Goal: Task Accomplishment & Management: Manage account settings

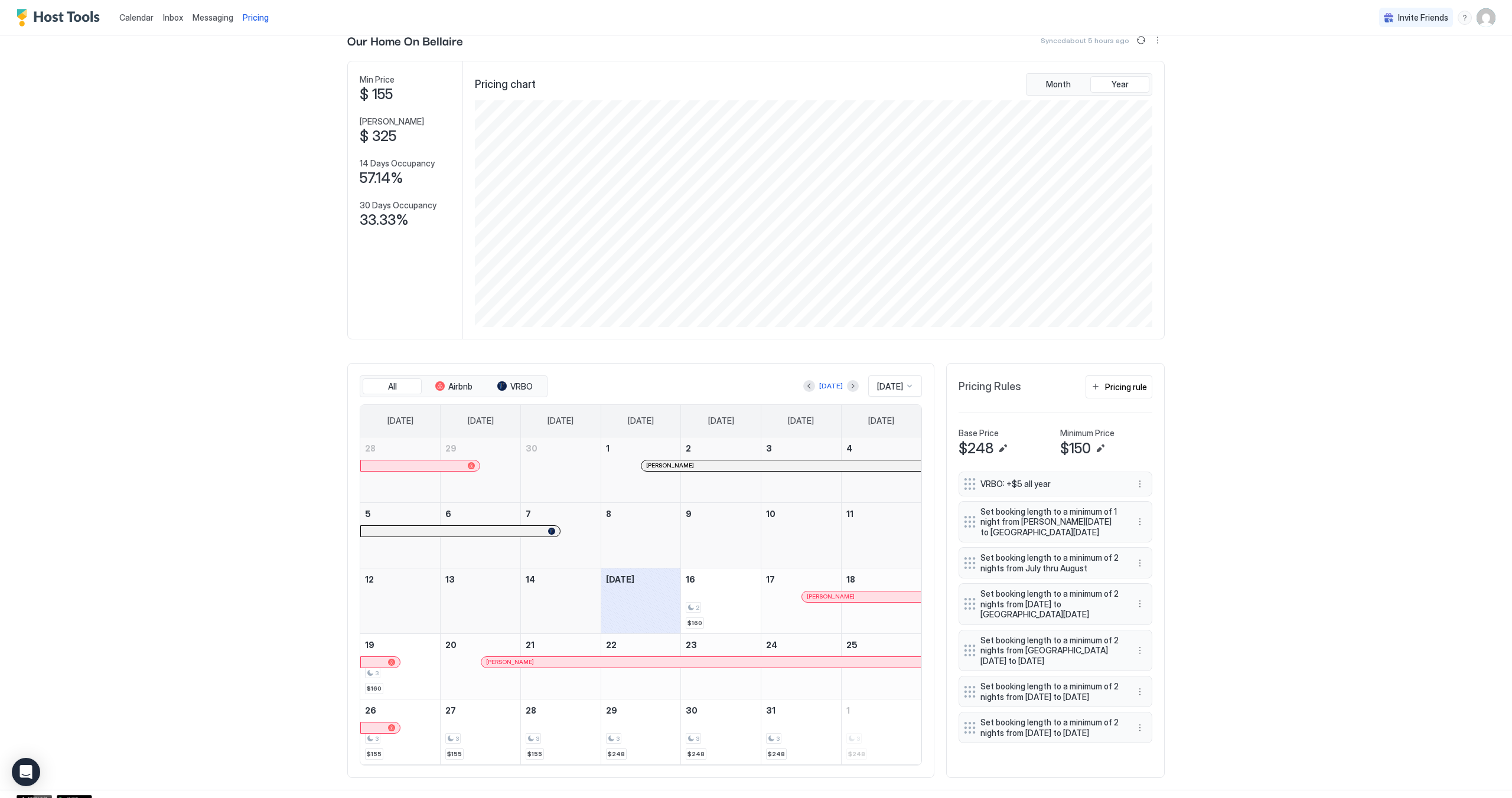
scroll to position [51, 0]
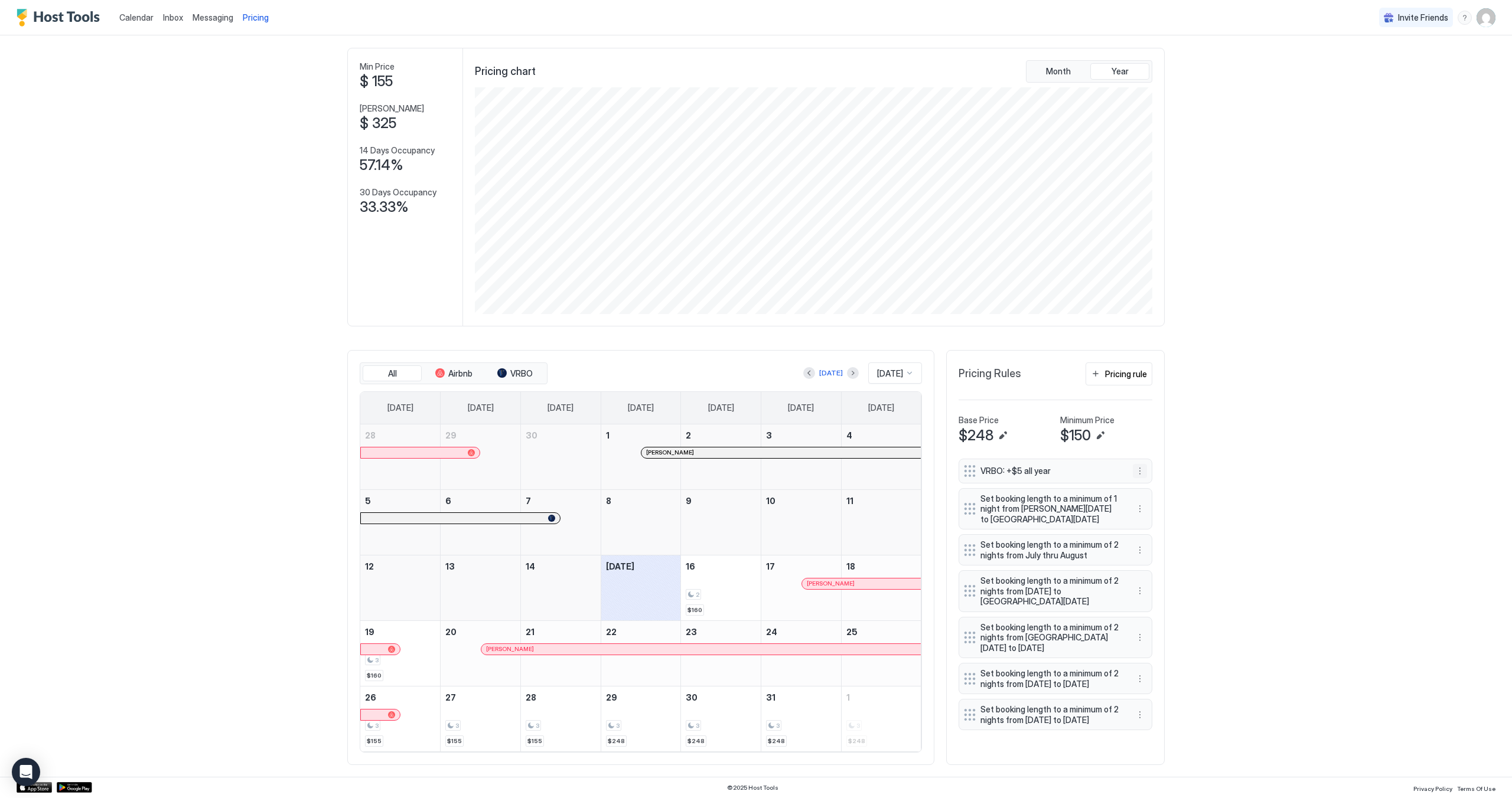
click at [1135, 476] on button "More options" at bounding box center [1140, 471] width 14 height 14
click at [1150, 493] on span "Edit" at bounding box center [1153, 490] width 13 height 9
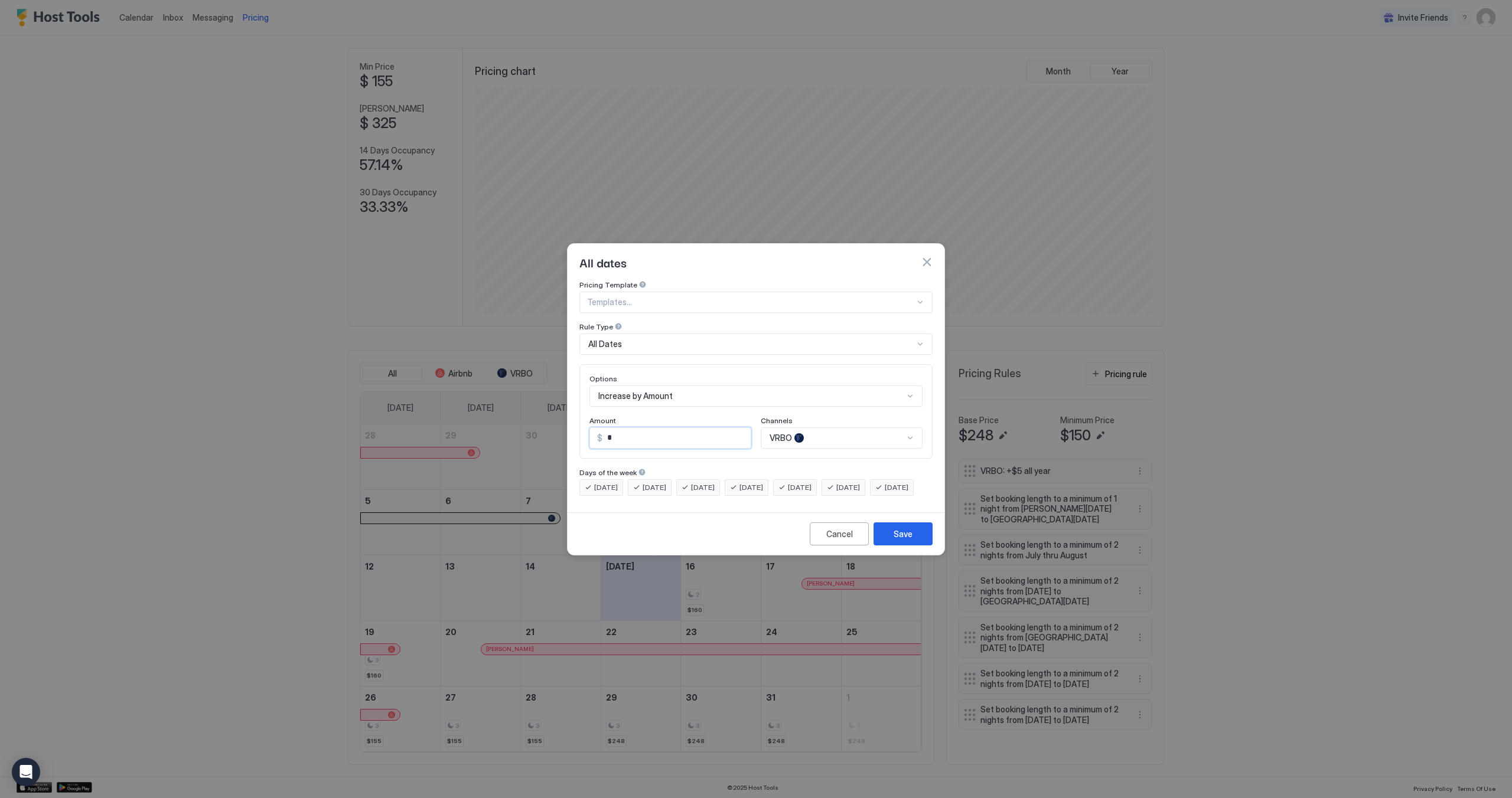
click at [630, 428] on input "*" at bounding box center [676, 438] width 148 height 20
click at [698, 389] on div "Increase by Amount" at bounding box center [756, 396] width 333 height 21
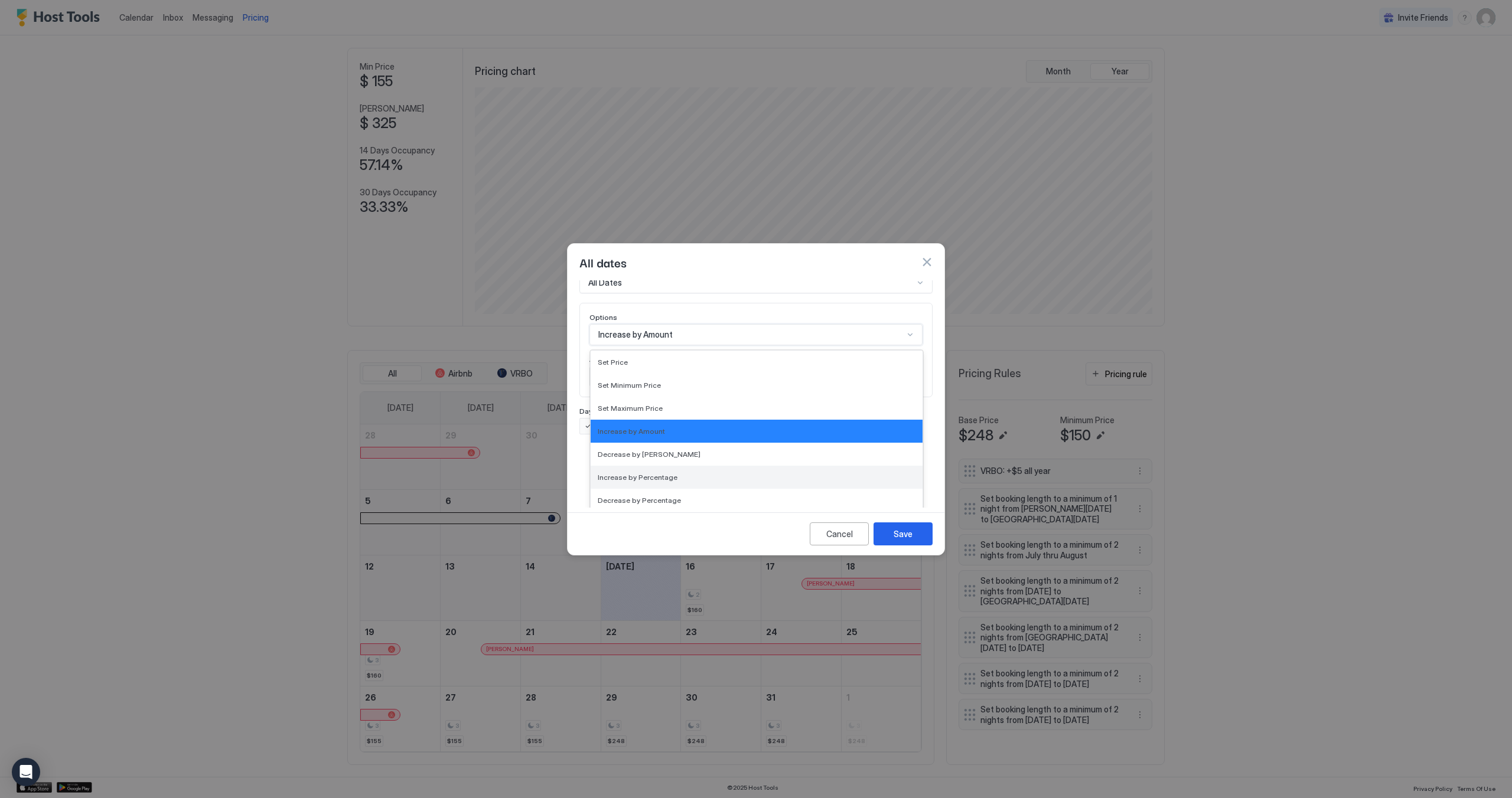
click at [742, 471] on div "Increase by Percentage" at bounding box center [756, 477] width 332 height 23
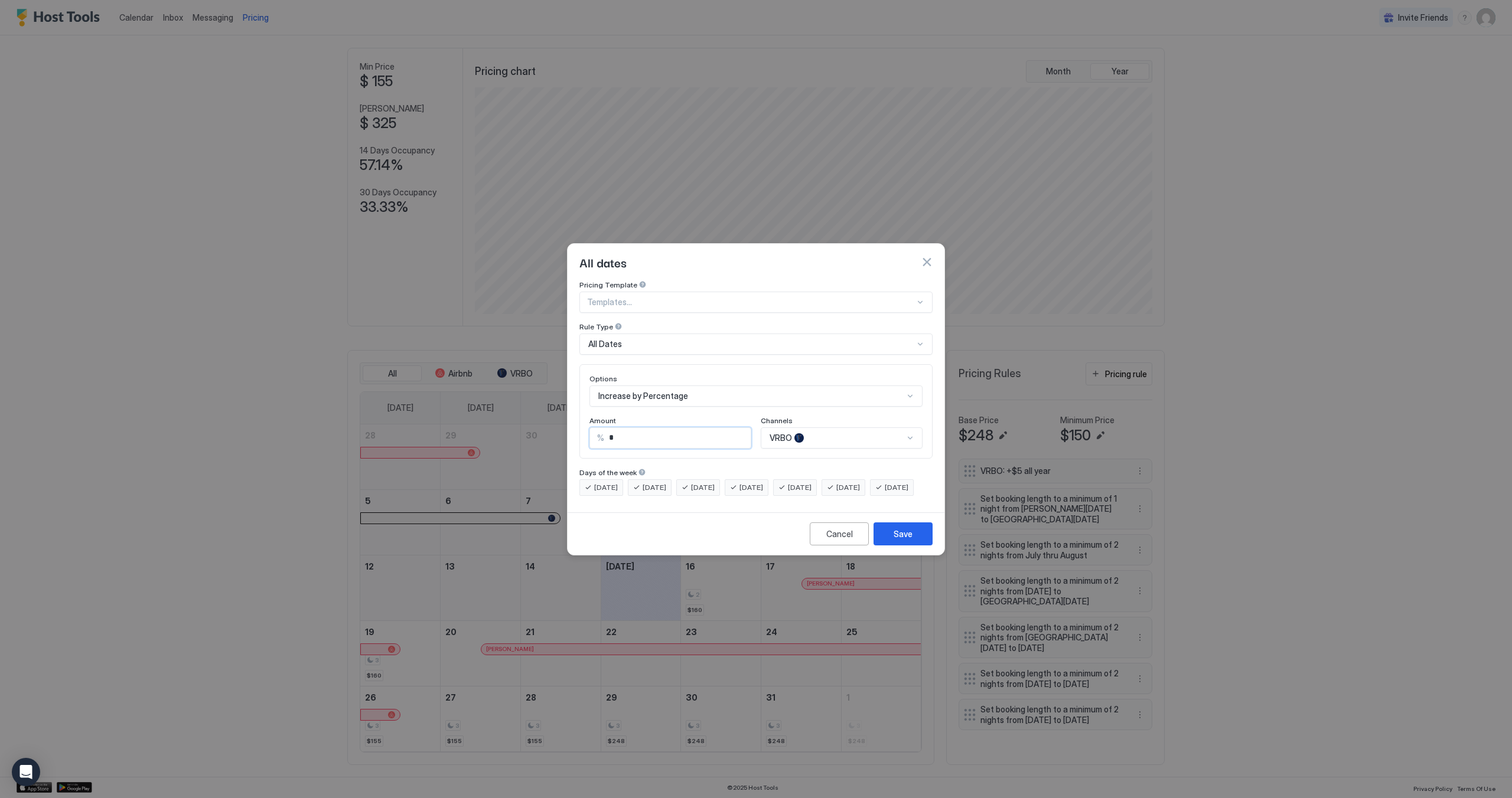
drag, startPoint x: 640, startPoint y: 427, endPoint x: 587, endPoint y: 431, distance: 53.2
click at [584, 432] on div "Options Increase by Percentage Amount % * Channels VRBO" at bounding box center [756, 411] width 353 height 94
type input "*"
click at [816, 429] on div "VRBO" at bounding box center [841, 438] width 162 height 21
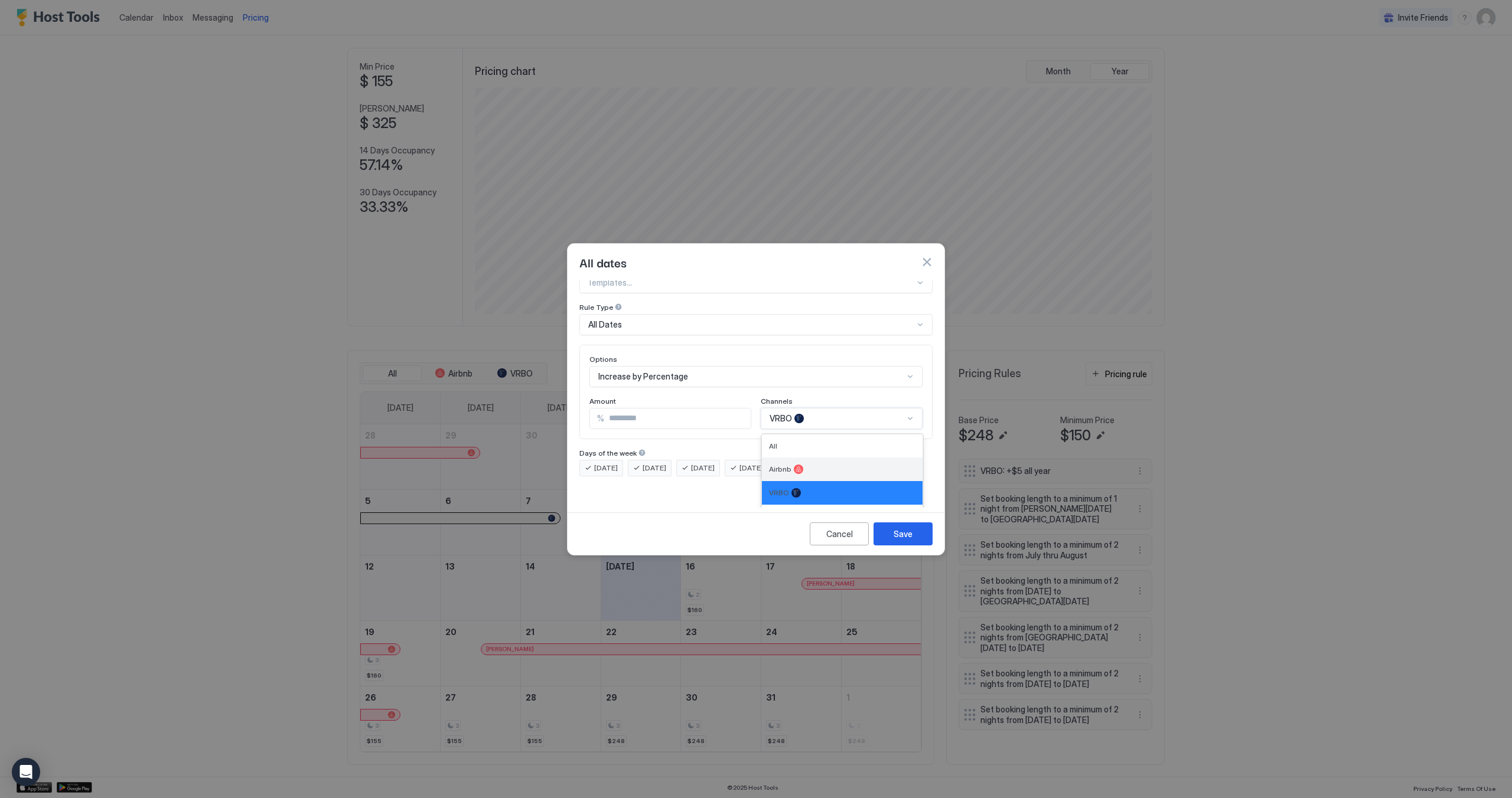
click at [833, 465] on div "Airbnb" at bounding box center [842, 469] width 146 height 9
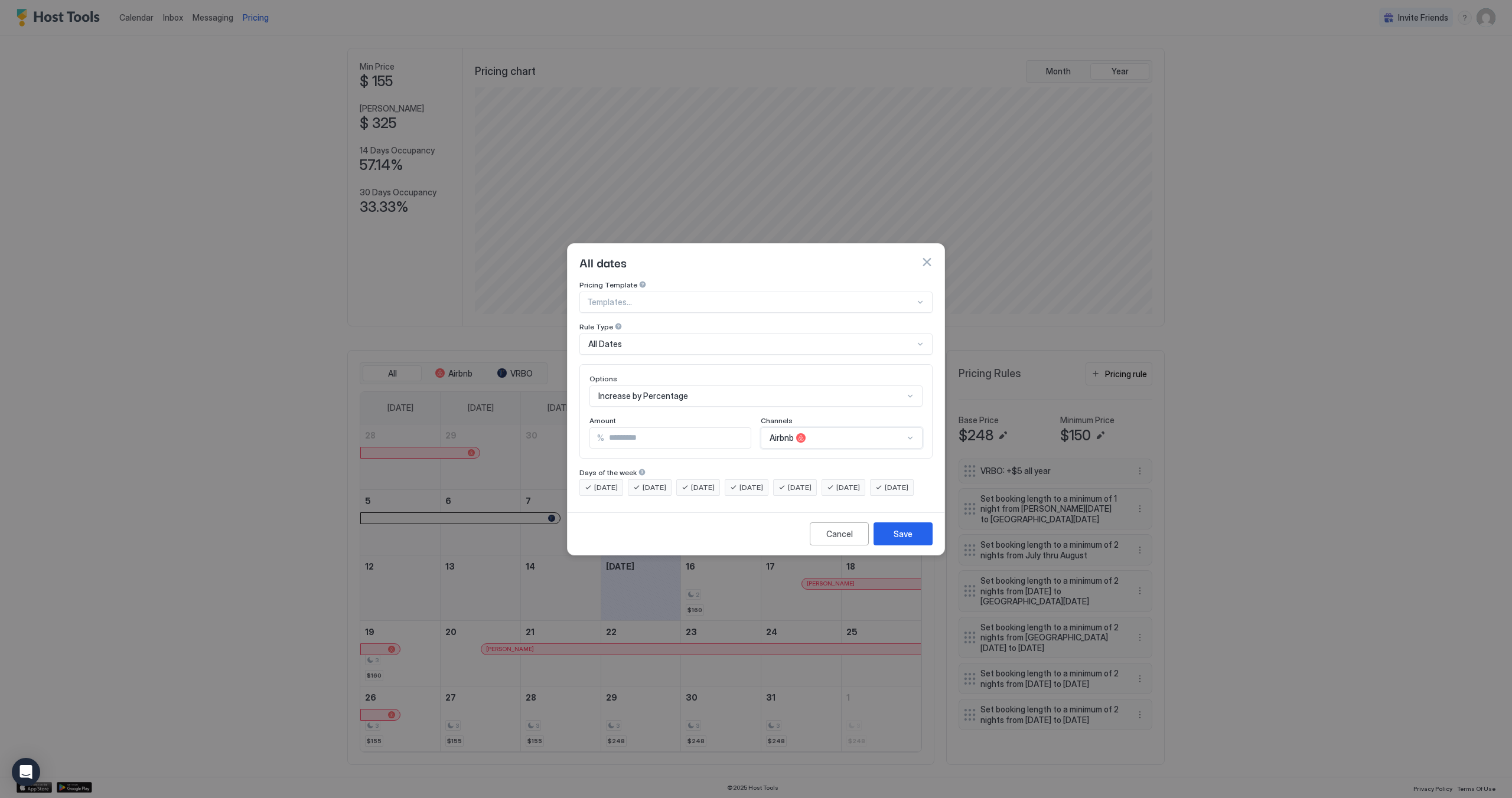
scroll to position [0, 0]
click at [663, 428] on input "Input Field" at bounding box center [677, 438] width 146 height 20
drag, startPoint x: 637, startPoint y: 429, endPoint x: 597, endPoint y: 422, distance: 40.6
click at [597, 428] on div "% **" at bounding box center [670, 438] width 162 height 21
type input "**"
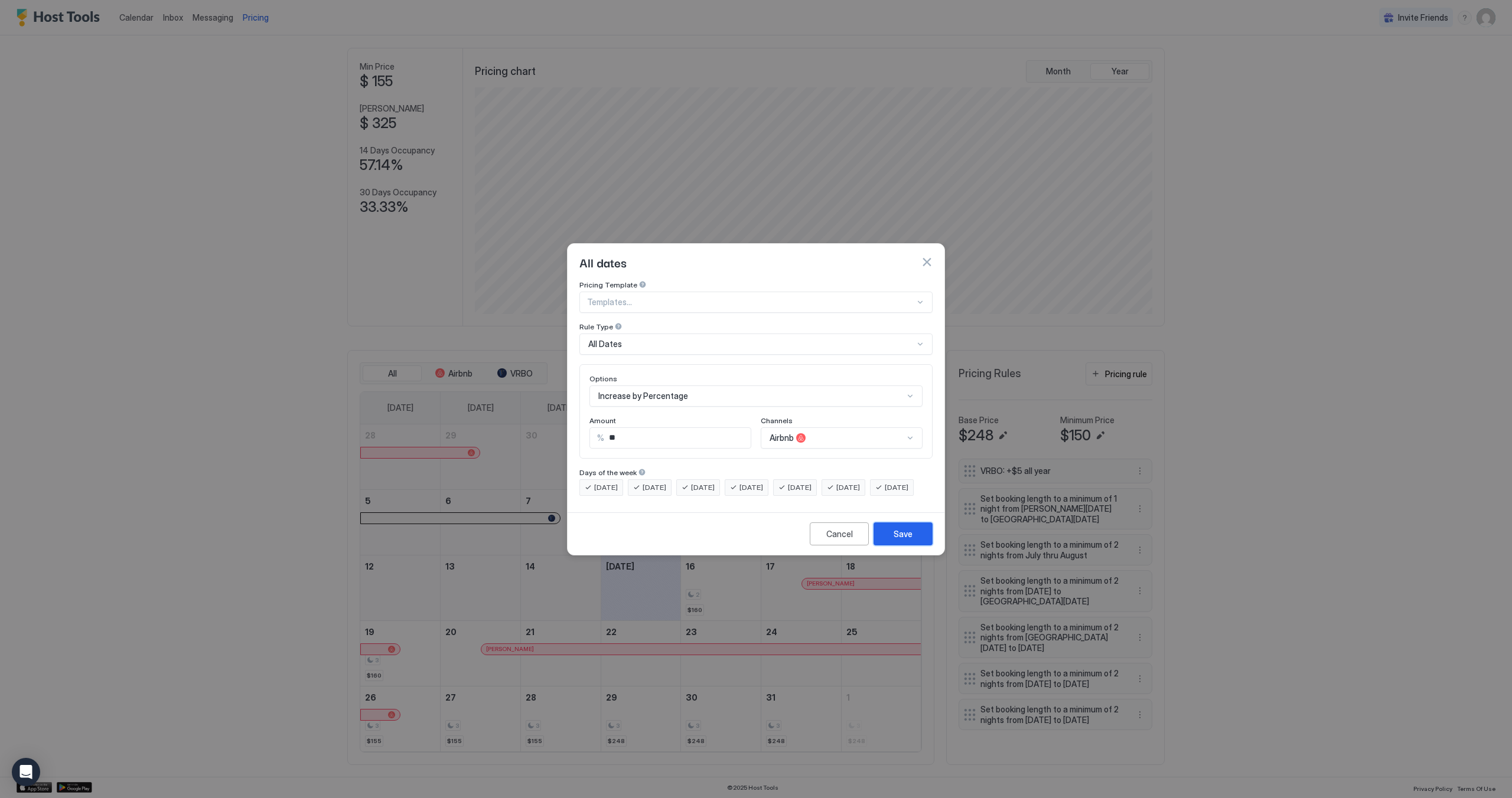
click at [906, 537] on div "Save" at bounding box center [903, 534] width 19 height 12
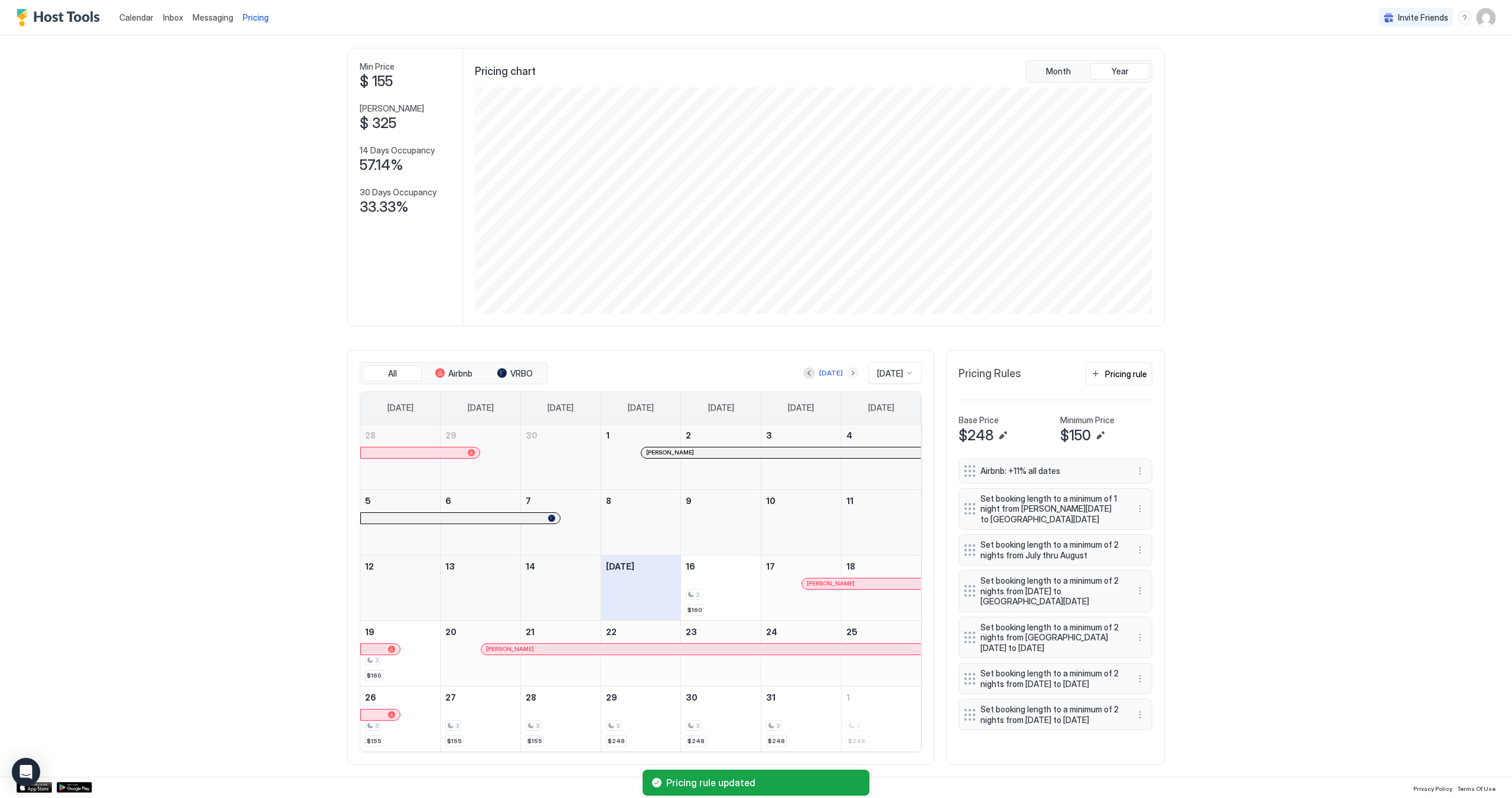
click at [847, 378] on button "Next month" at bounding box center [852, 373] width 12 height 12
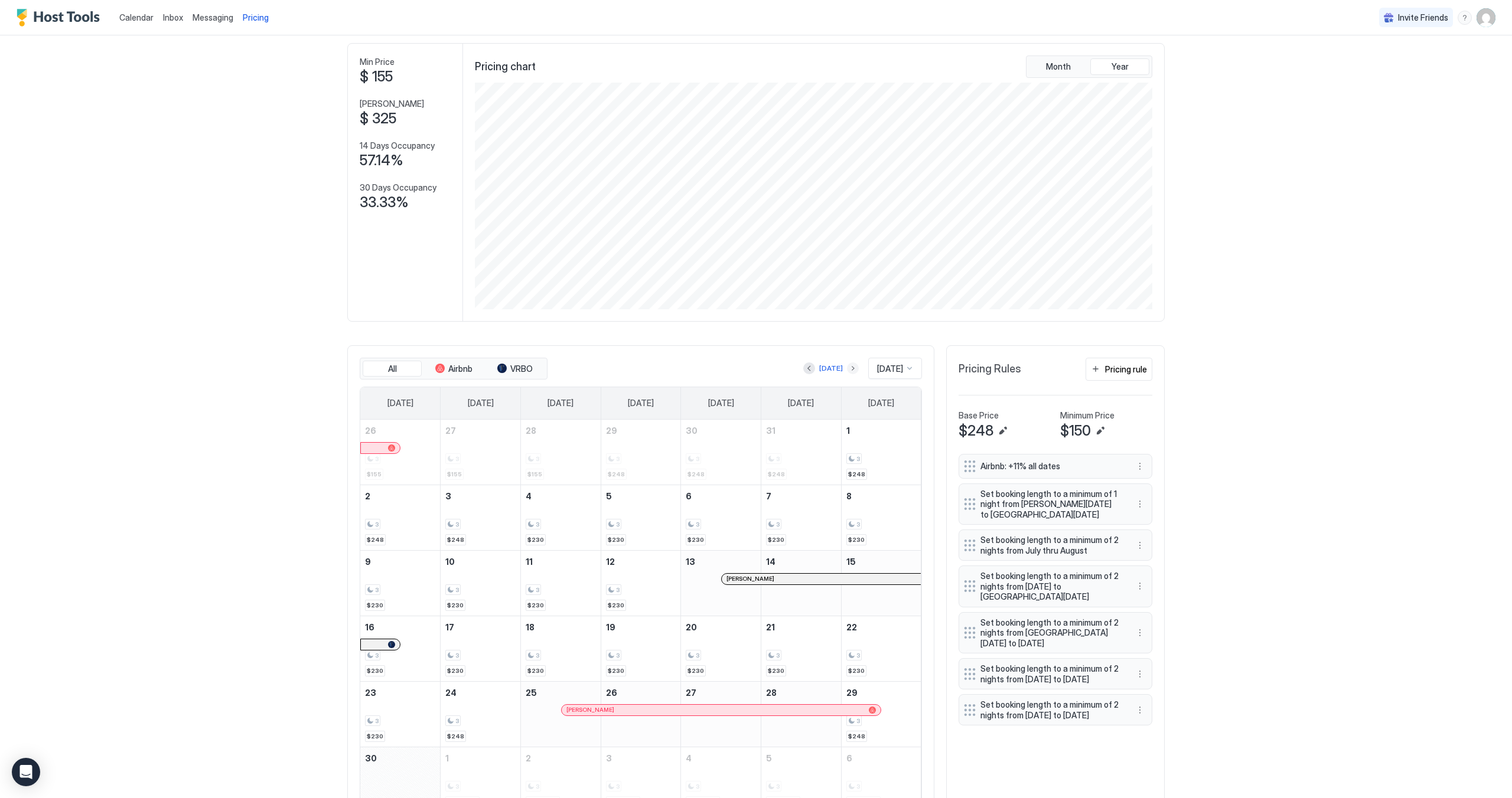
click at [847, 374] on button "Next month" at bounding box center [852, 368] width 12 height 12
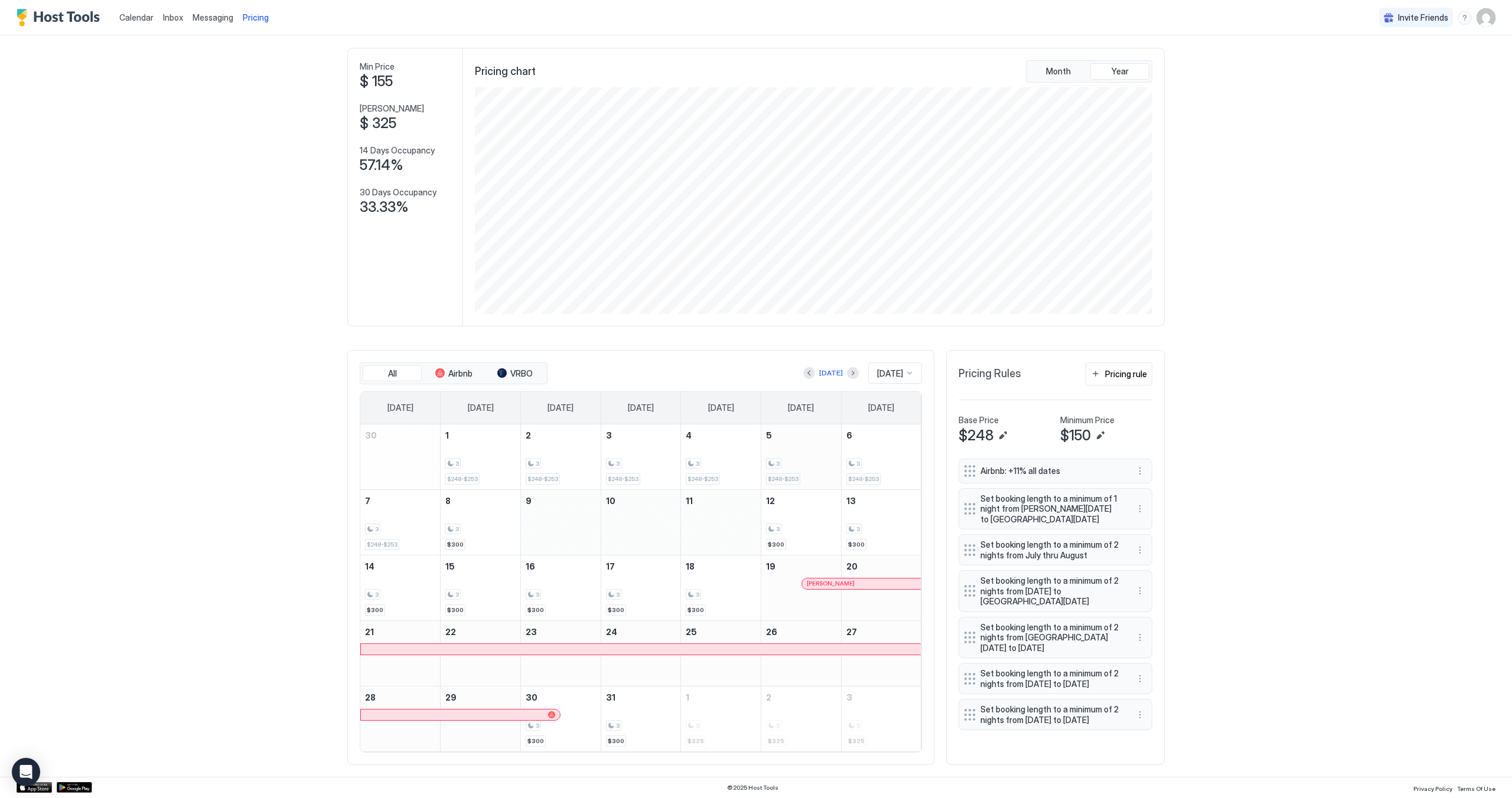
click at [811, 469] on div "3" at bounding box center [801, 464] width 71 height 11
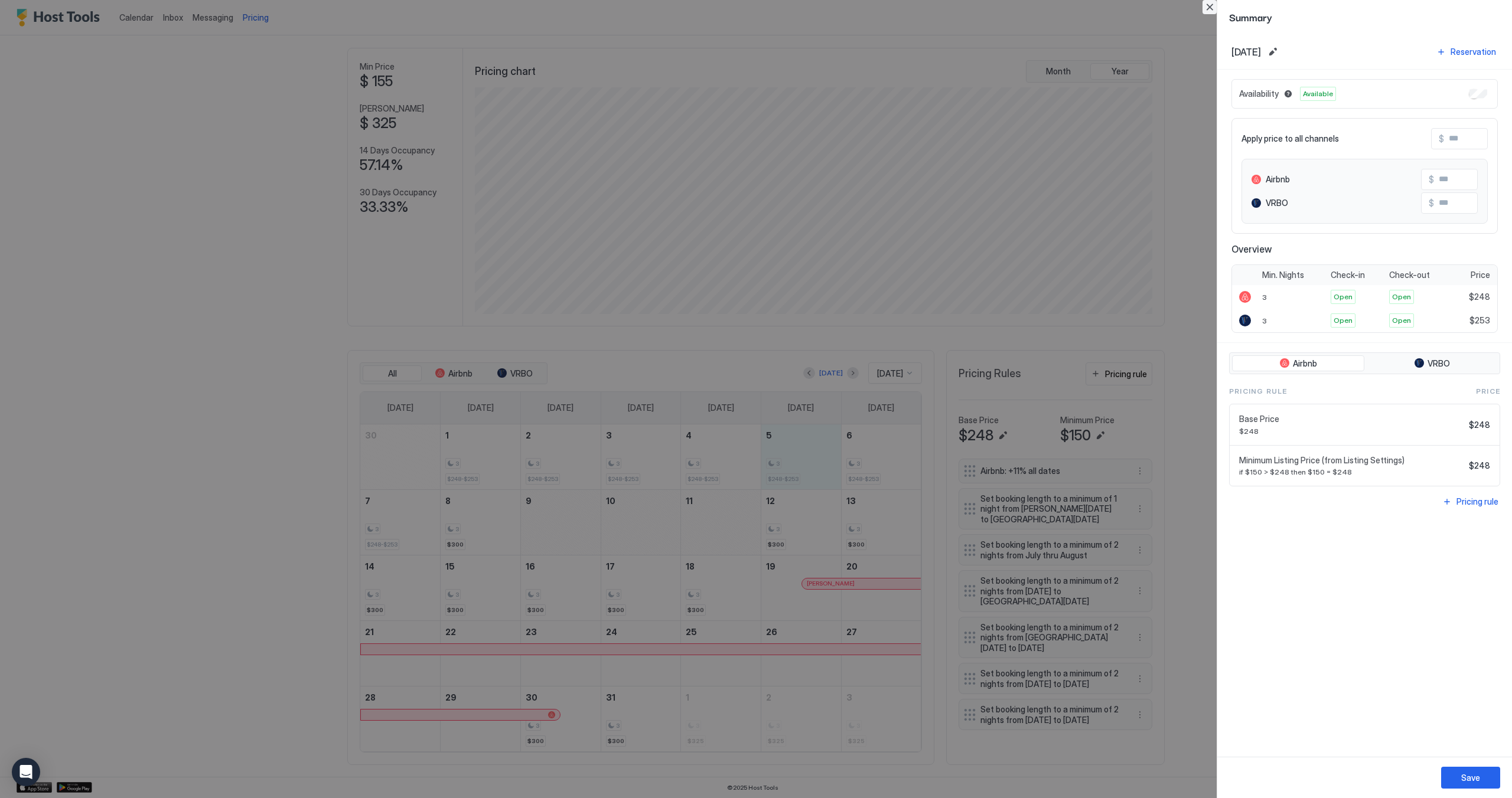
click at [1207, 6] on button "Close" at bounding box center [1209, 7] width 14 height 14
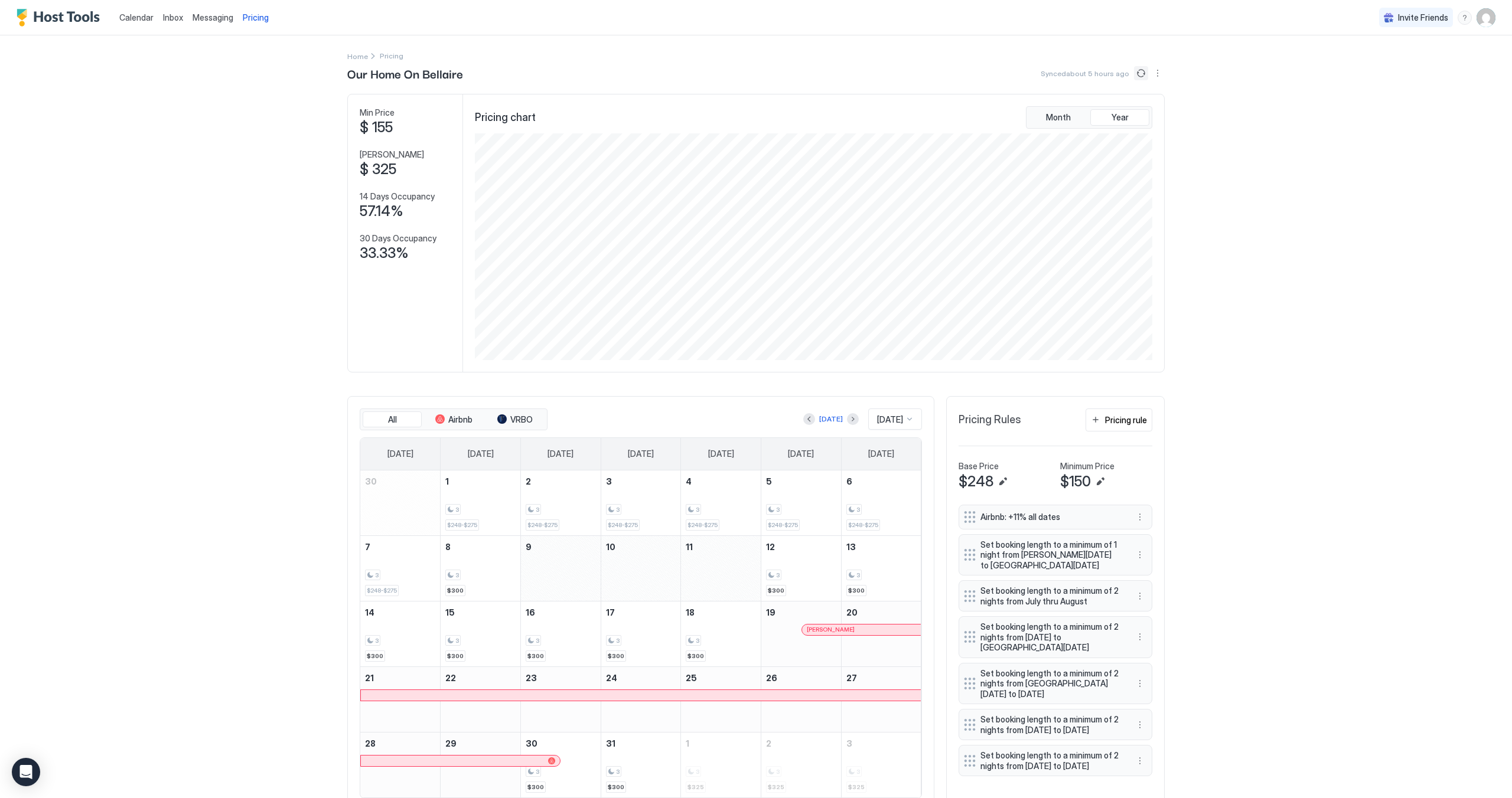
click at [1138, 67] on button "Sync prices" at bounding box center [1140, 73] width 14 height 14
click at [806, 527] on div "3 $248-$275" at bounding box center [801, 503] width 71 height 56
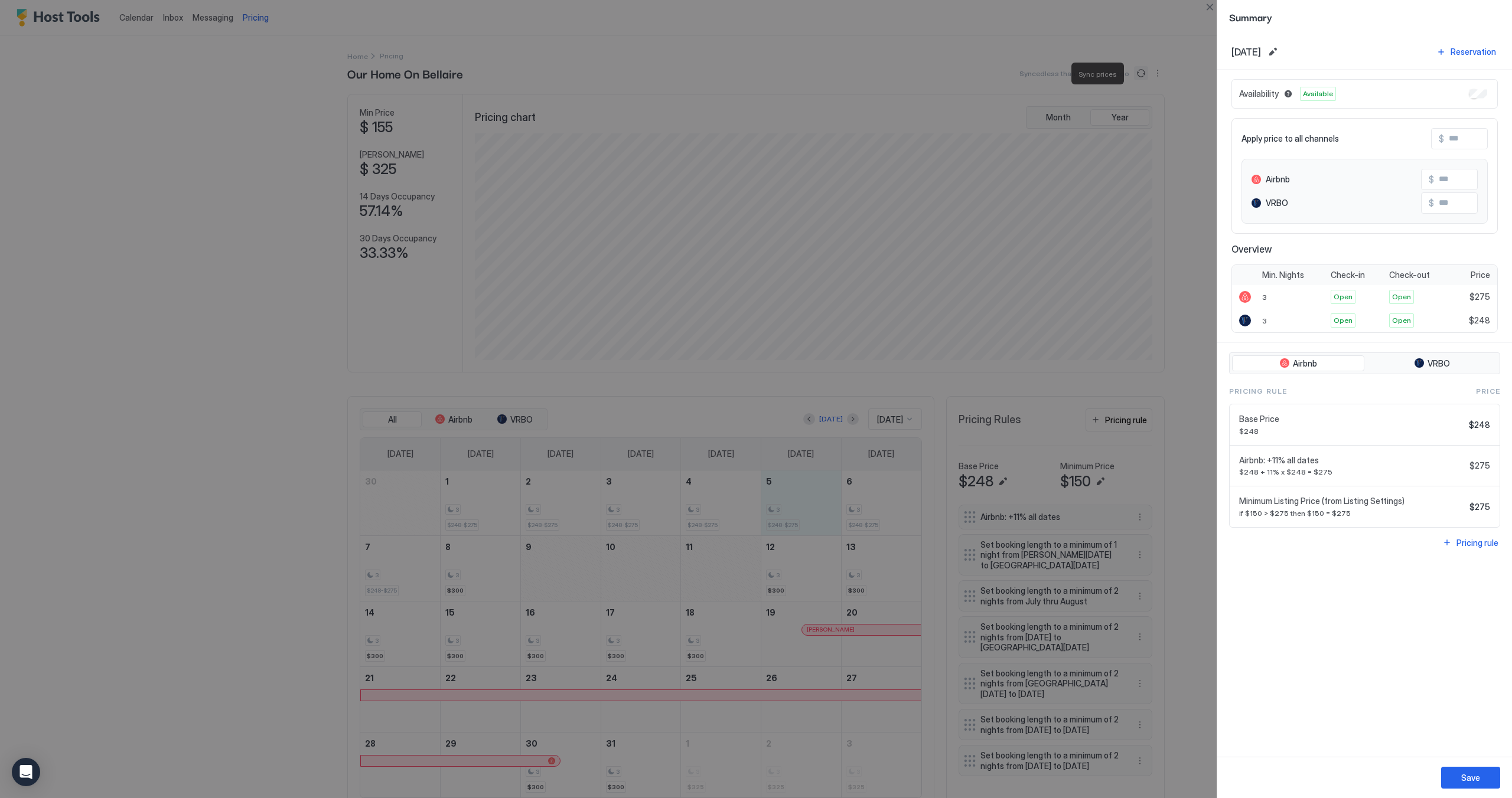
click at [1198, 14] on div at bounding box center [756, 399] width 1512 height 798
click at [1207, 1] on button "Close" at bounding box center [1209, 7] width 14 height 14
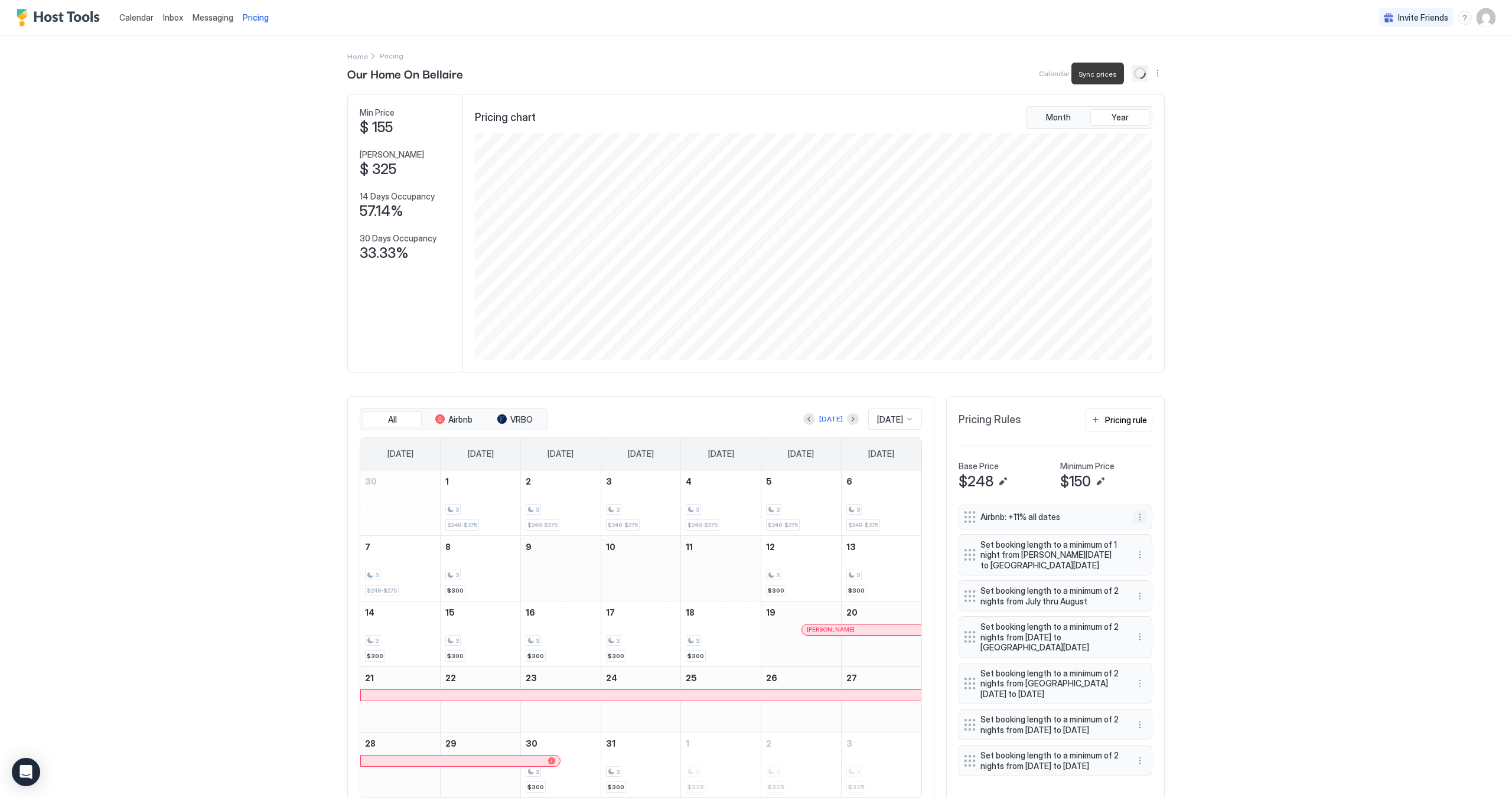
click at [1134, 525] on button "More options" at bounding box center [1140, 517] width 14 height 14
click at [1153, 544] on span "Edit" at bounding box center [1153, 541] width 13 height 9
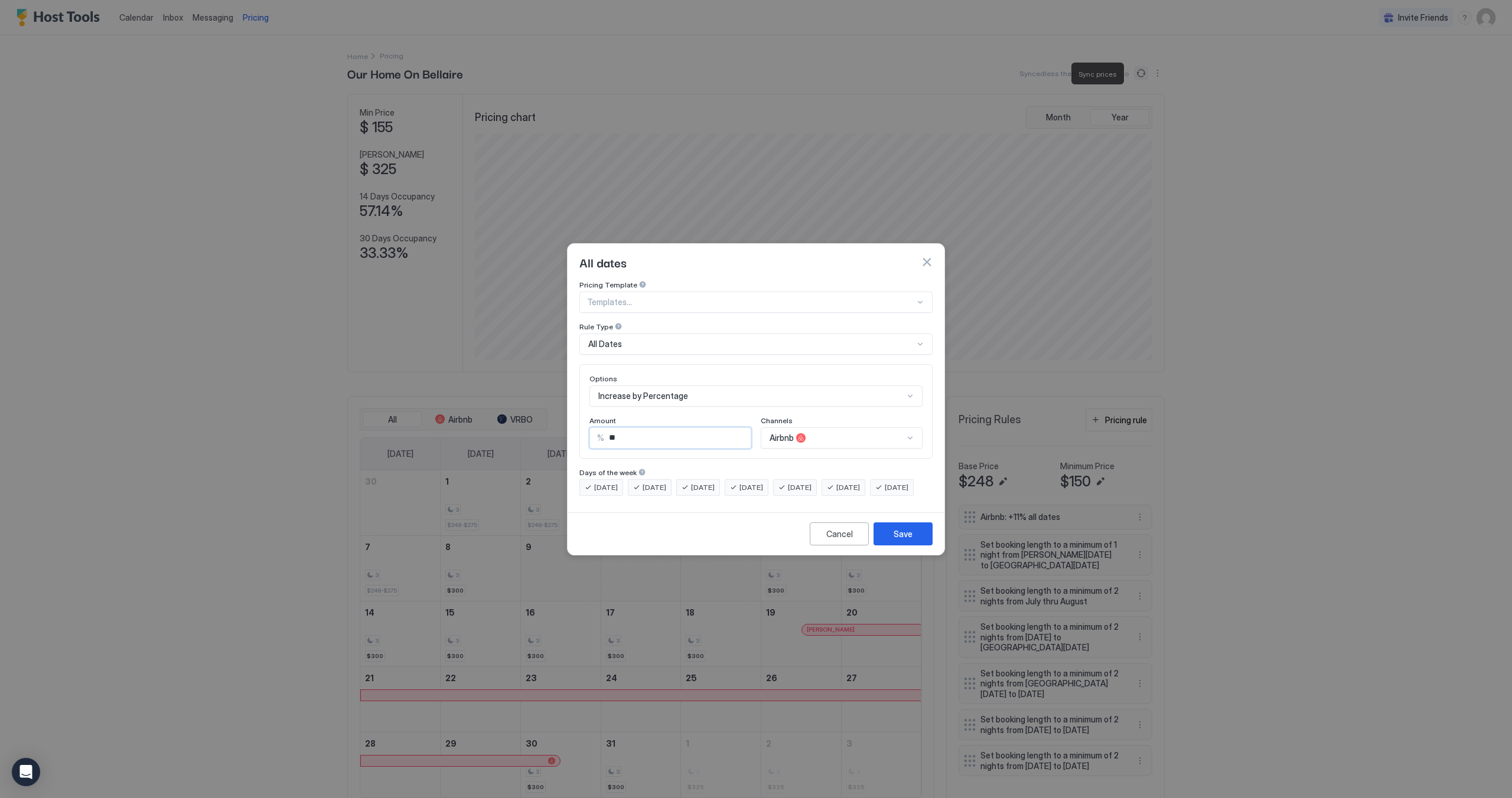
drag, startPoint x: 650, startPoint y: 428, endPoint x: 603, endPoint y: 429, distance: 47.0
click at [604, 429] on input "**" at bounding box center [677, 438] width 146 height 20
type input "*"
click at [898, 540] on div "Save" at bounding box center [903, 534] width 19 height 12
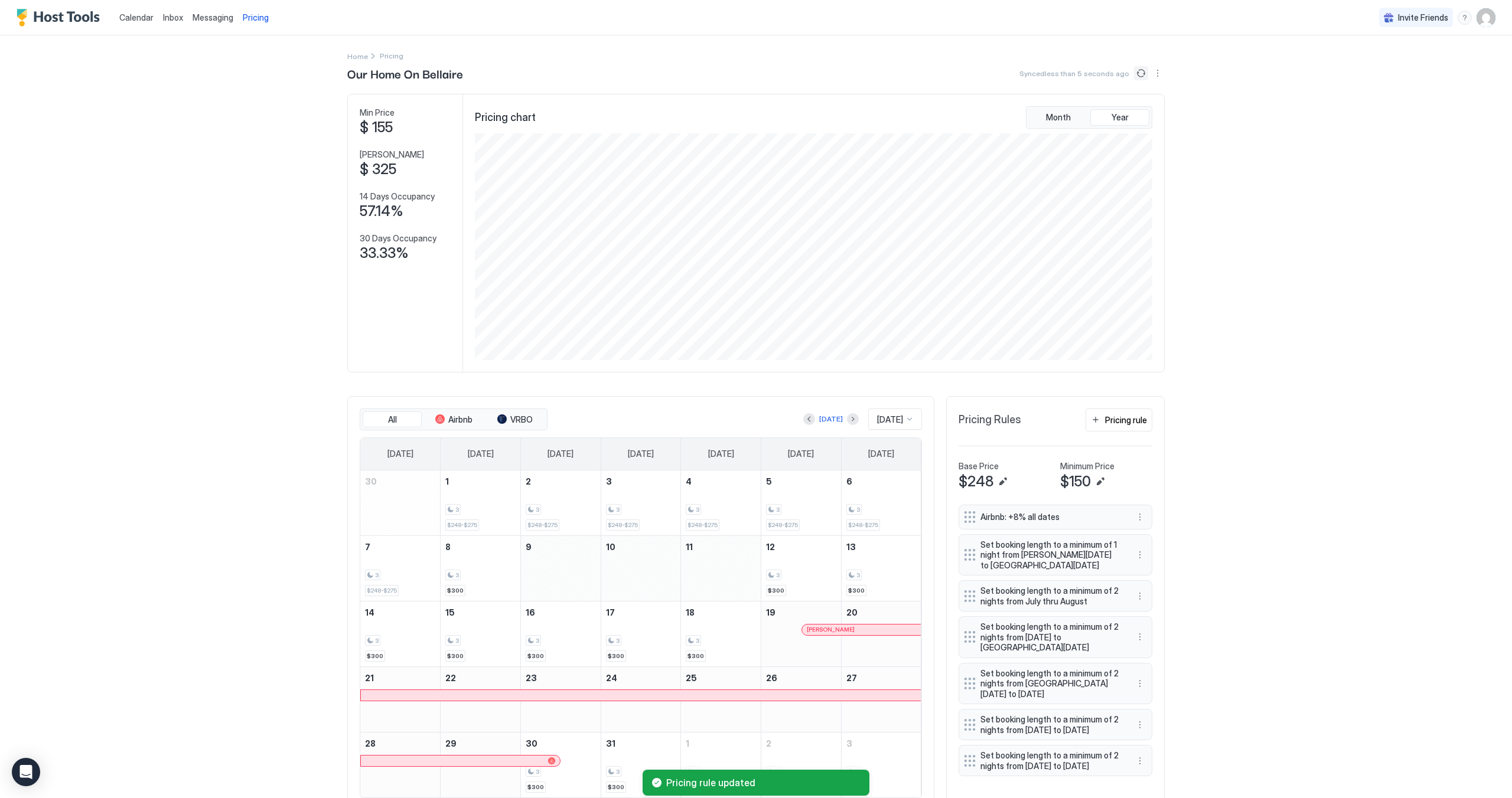
click at [1139, 72] on button "Sync prices" at bounding box center [1140, 73] width 14 height 14
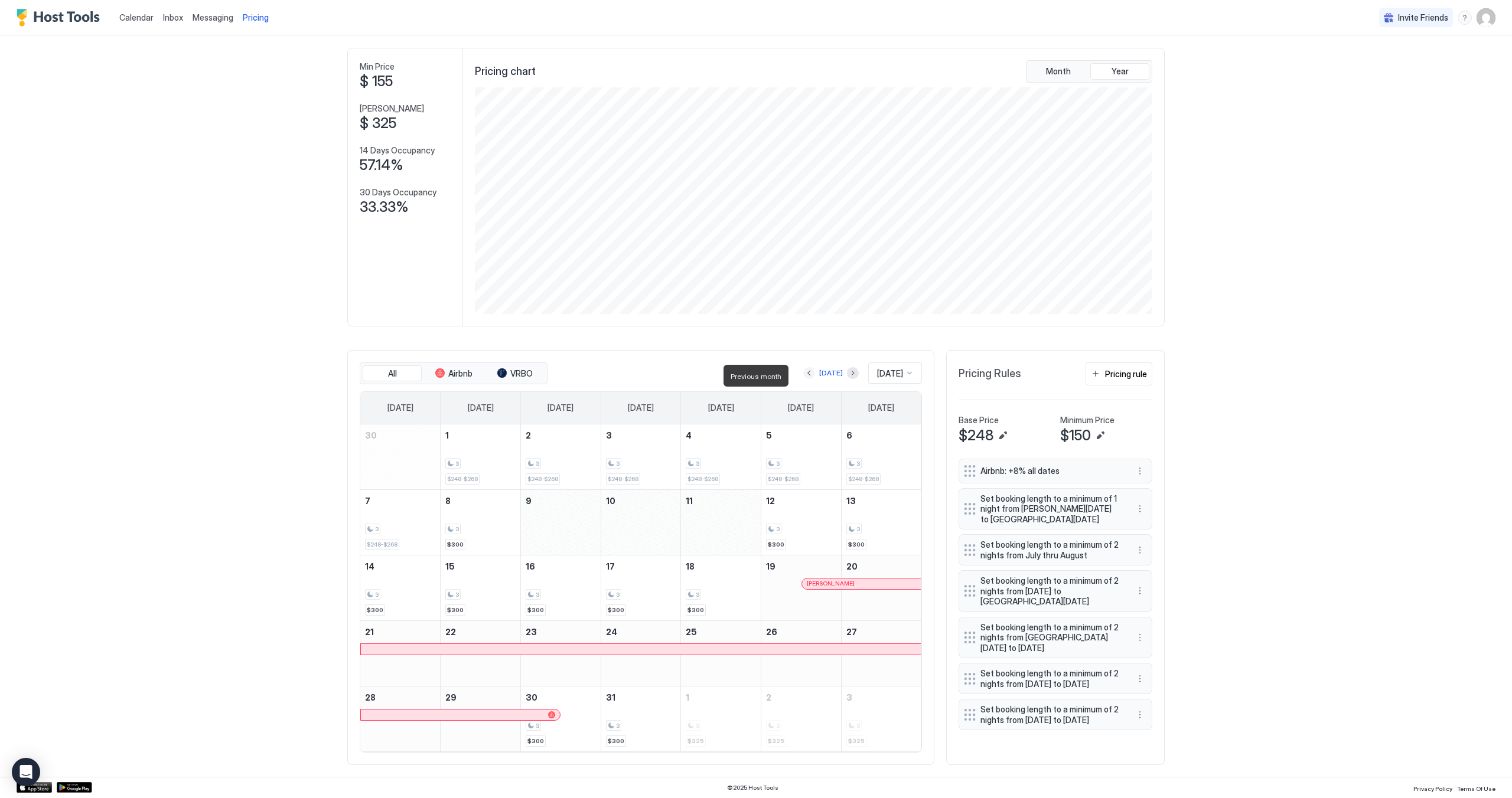
click at [803, 374] on button "Previous month" at bounding box center [809, 373] width 12 height 12
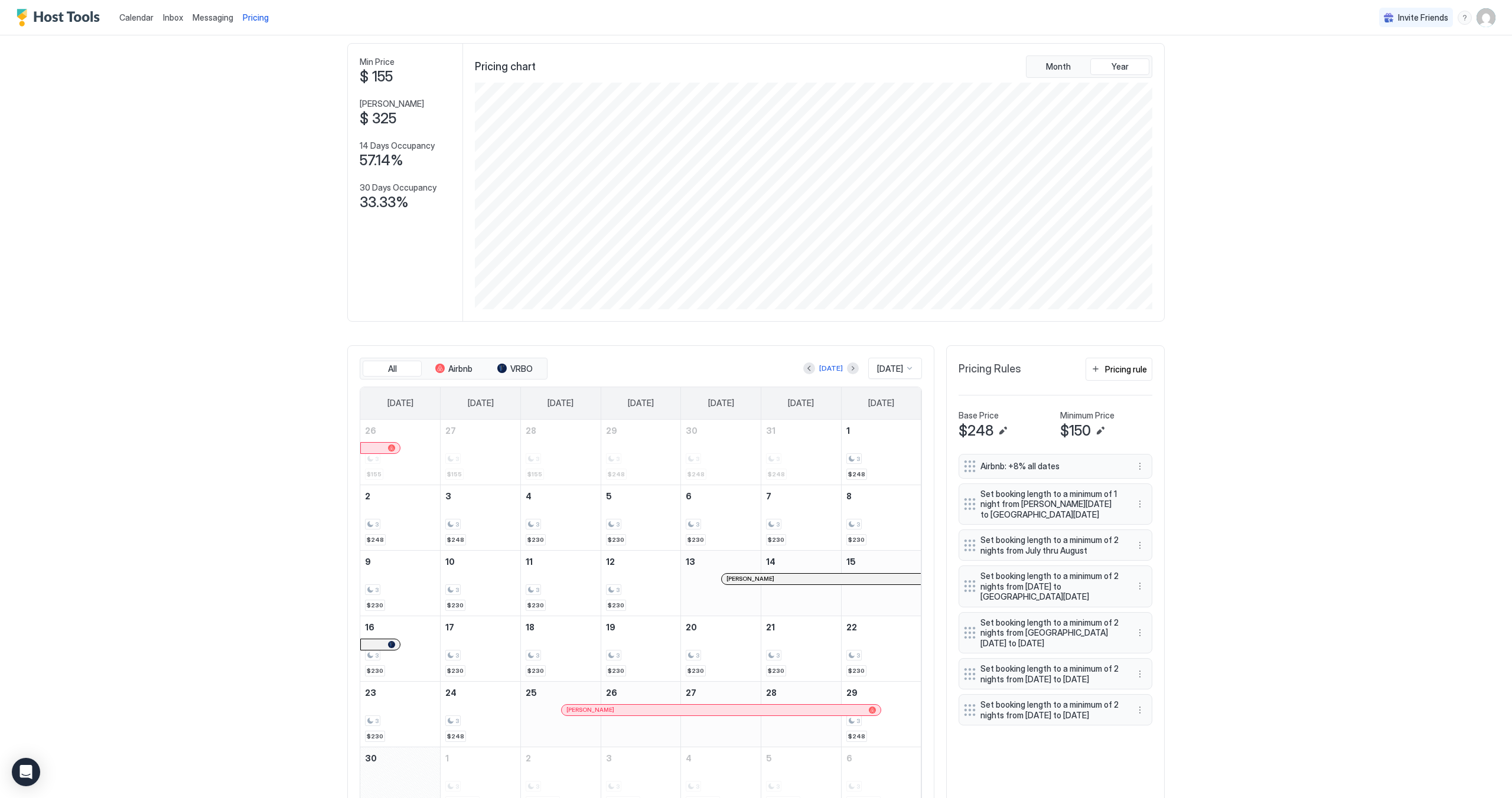
click at [764, 580] on div "[PERSON_NAME]" at bounding box center [821, 579] width 199 height 11
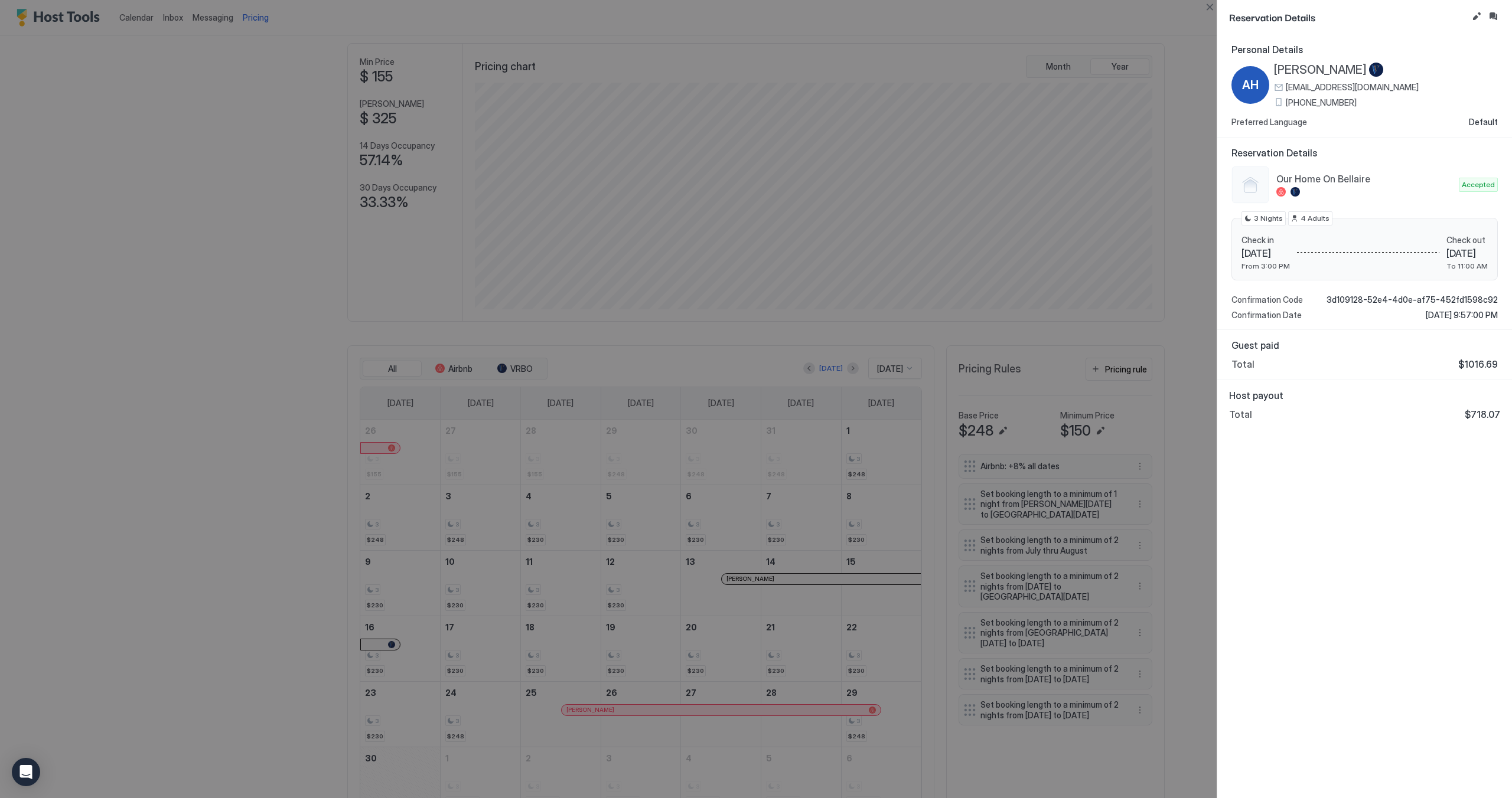
click at [749, 711] on div at bounding box center [756, 399] width 1512 height 798
drag, startPoint x: 742, startPoint y: 716, endPoint x: 753, endPoint y: 708, distance: 13.6
click at [742, 717] on div at bounding box center [756, 399] width 1512 height 798
click at [1178, 64] on div at bounding box center [756, 399] width 1512 height 798
click at [1206, 6] on button "Close" at bounding box center [1209, 7] width 14 height 14
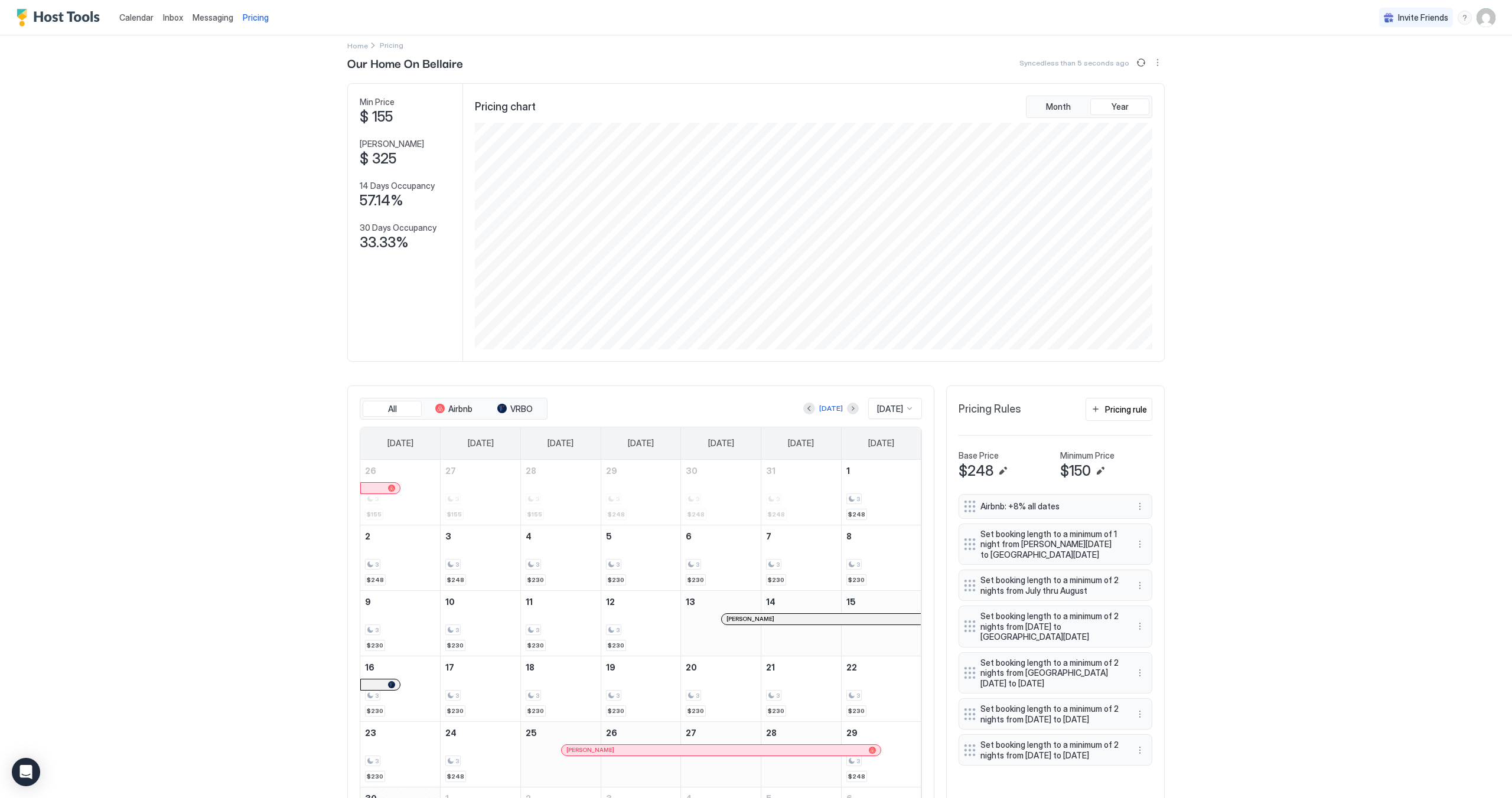
scroll to position [91, 0]
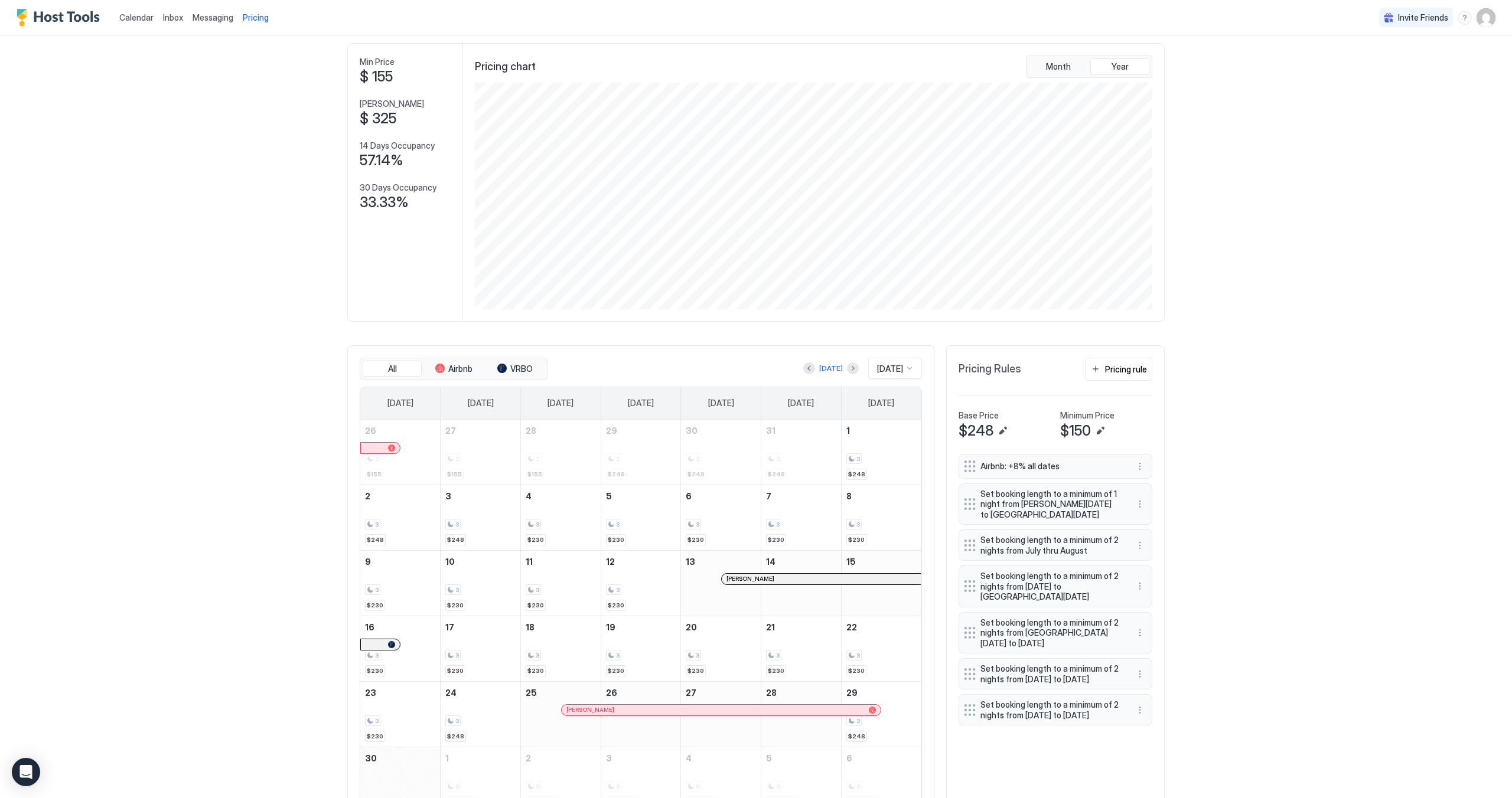
click at [642, 714] on div "[PERSON_NAME]" at bounding box center [715, 710] width 298 height 7
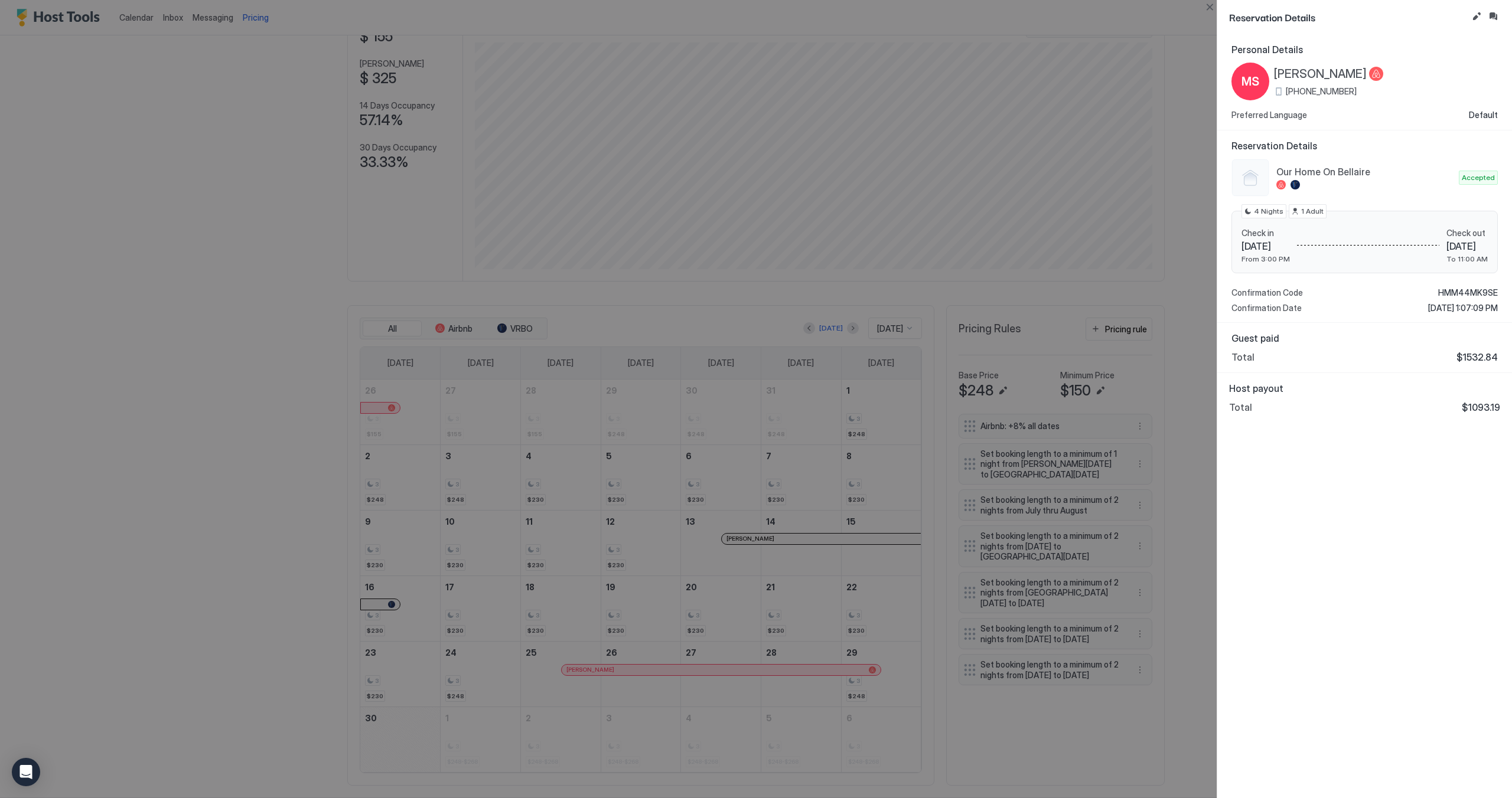
scroll to position [51, 0]
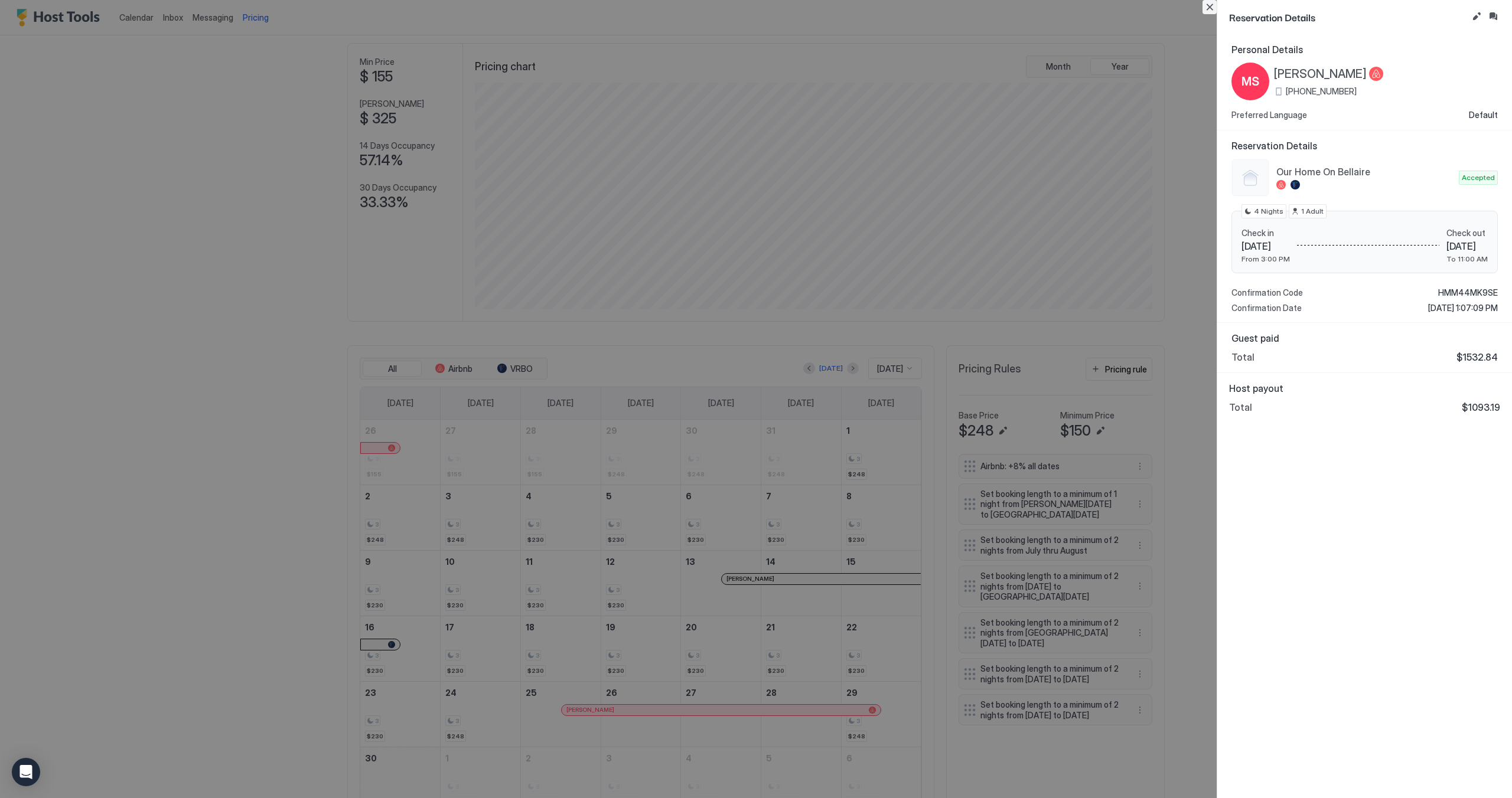
click at [1207, 2] on button "Close" at bounding box center [1209, 7] width 14 height 14
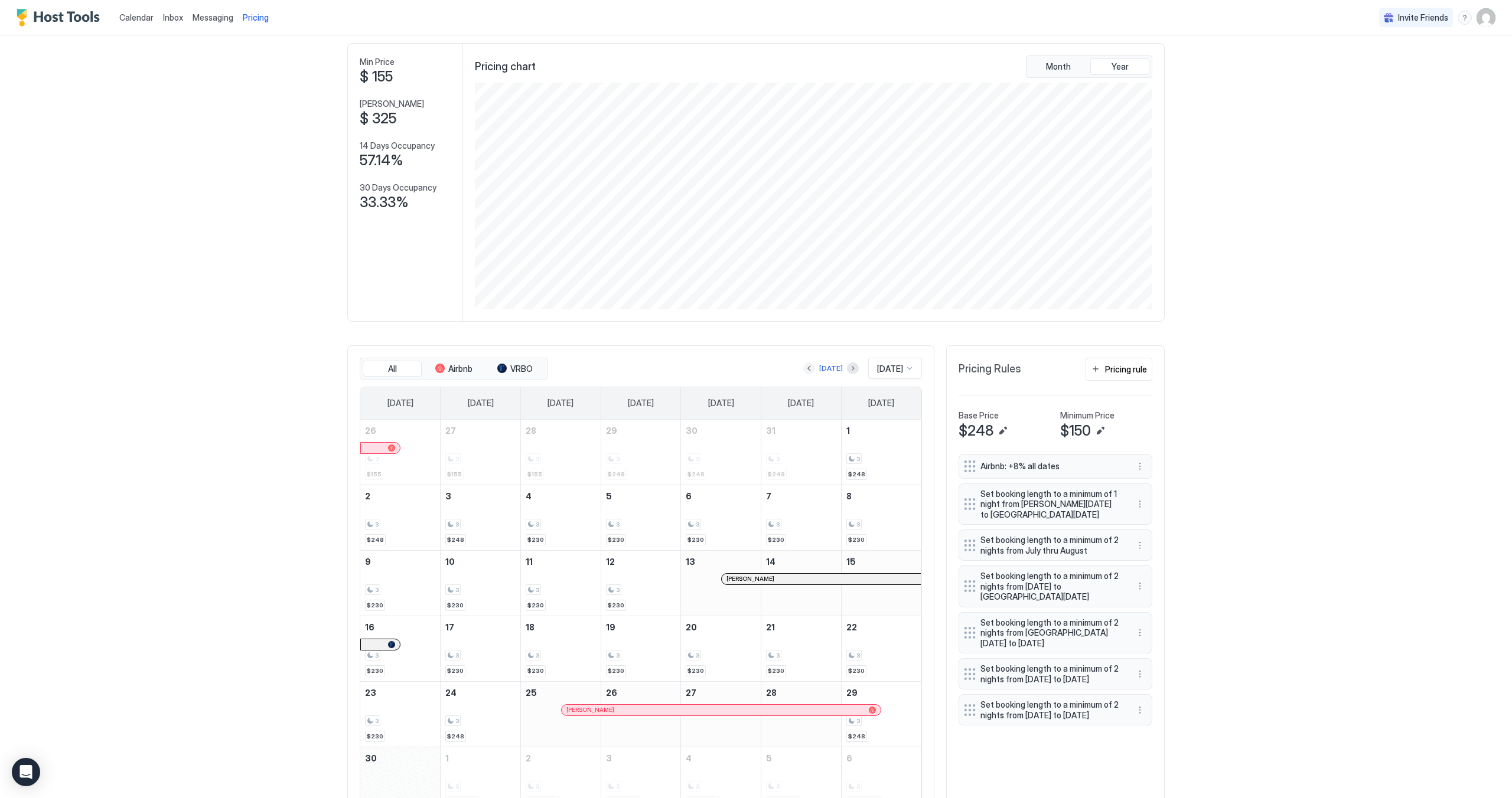
click at [803, 373] on button "Previous month" at bounding box center [809, 368] width 12 height 12
